Goal: Find specific page/section: Find specific page/section

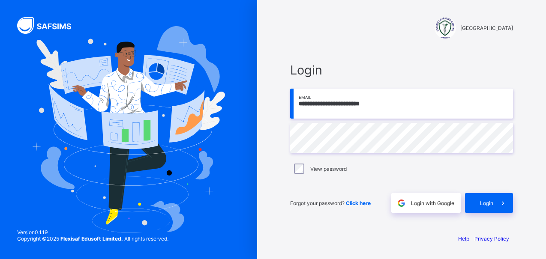
type input "**********"
click at [496, 206] on span at bounding box center [503, 203] width 20 height 20
click at [479, 203] on div "Login" at bounding box center [489, 203] width 48 height 20
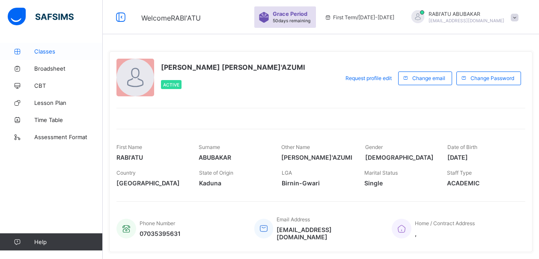
click at [49, 53] on span "Classes" at bounding box center [68, 51] width 69 height 7
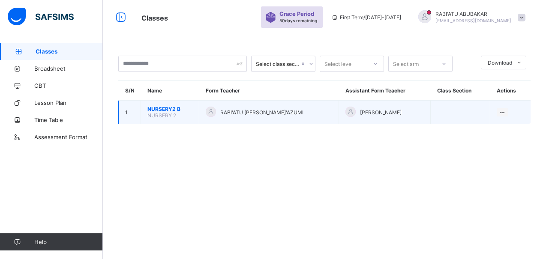
click at [168, 106] on span "NURSERY2 B" at bounding box center [169, 109] width 45 height 6
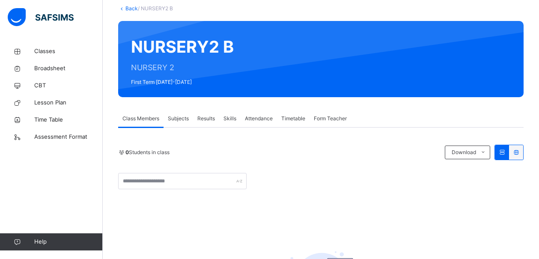
scroll to position [10, 0]
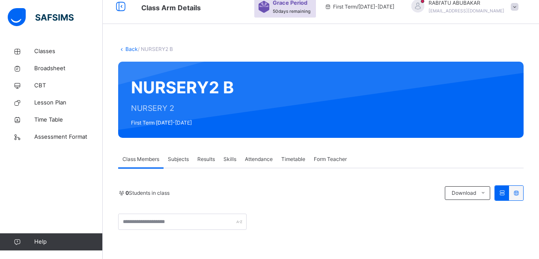
click at [328, 161] on span "Form Teacher" at bounding box center [330, 159] width 33 height 8
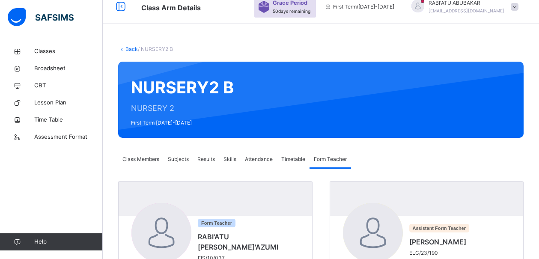
scroll to position [12, 0]
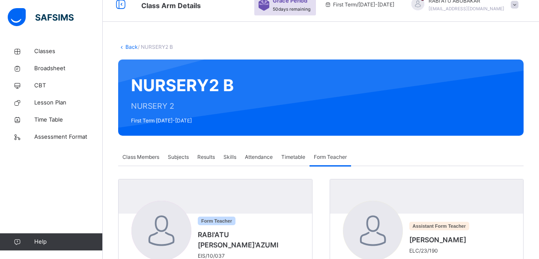
click at [149, 156] on span "Class Members" at bounding box center [140, 157] width 37 height 8
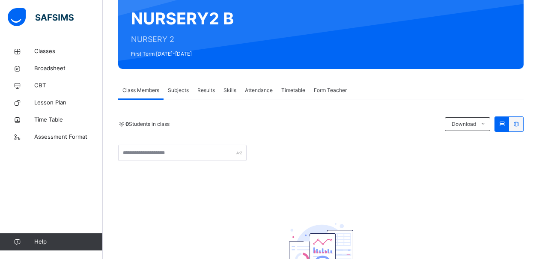
scroll to position [73, 0]
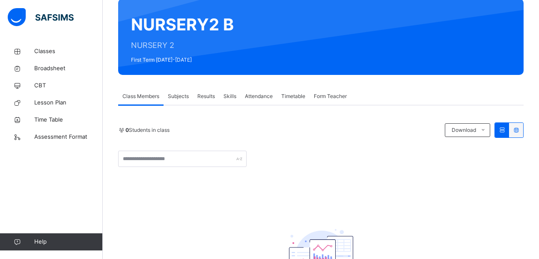
click at [254, 96] on span "Attendance" at bounding box center [259, 96] width 28 height 8
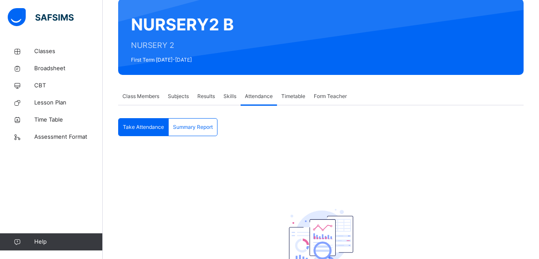
click at [178, 95] on span "Subjects" at bounding box center [178, 96] width 21 height 8
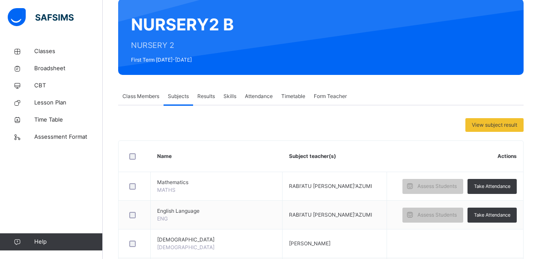
click at [142, 97] on span "Class Members" at bounding box center [140, 96] width 37 height 8
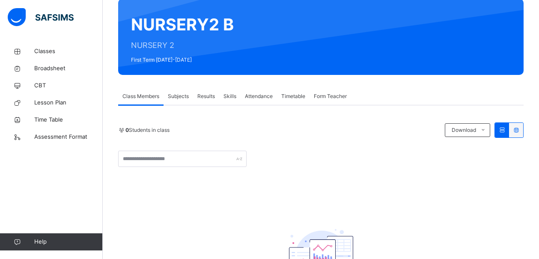
click at [229, 96] on span "Skills" at bounding box center [230, 96] width 13 height 8
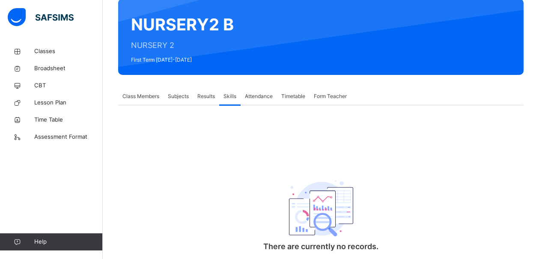
click at [263, 94] on span "Attendance" at bounding box center [259, 96] width 28 height 8
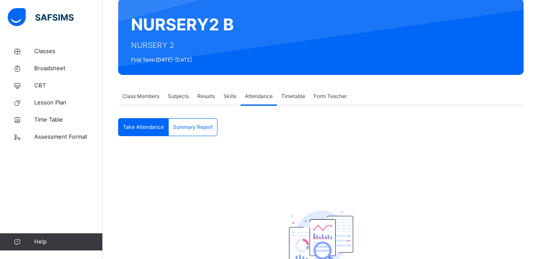
click at [179, 94] on span "Subjects" at bounding box center [178, 96] width 21 height 8
